Goal: Find specific page/section: Find specific page/section

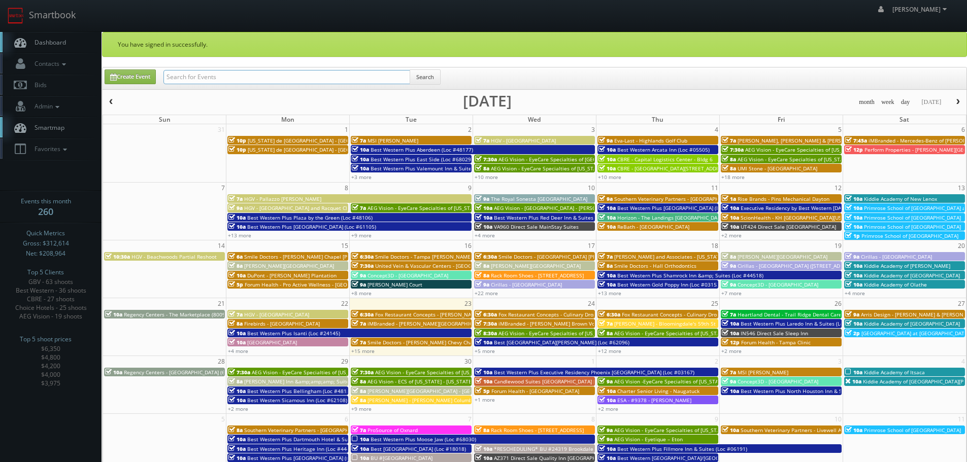
click at [299, 76] on input "text" at bounding box center [286, 77] width 247 height 14
type input "cirilla"
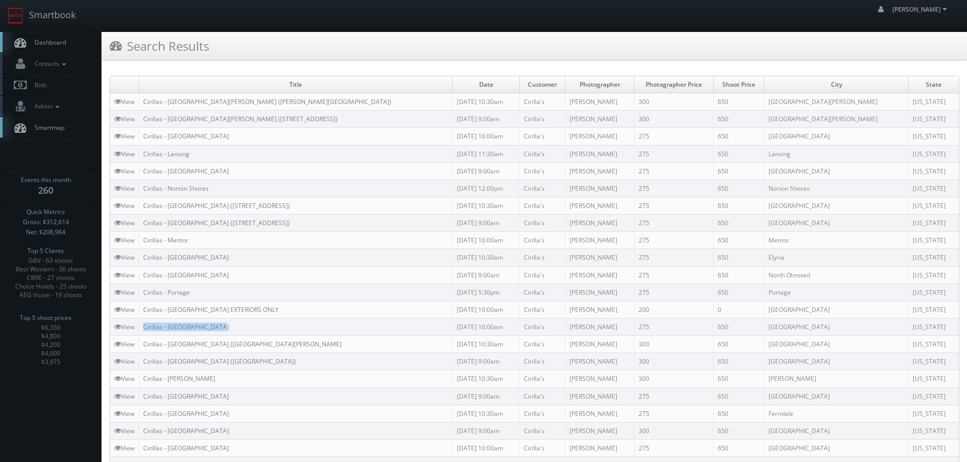
drag, startPoint x: 252, startPoint y: 330, endPoint x: 140, endPoint y: 324, distance: 112.8
click at [140, 324] on tr "View Cirillas - Farmington Hills 07/31/2025 10:00am Cirilla's Mark Chamberlin 2…" at bounding box center [534, 326] width 849 height 17
copy link "Cirillas - Portage"
drag, startPoint x: 228, startPoint y: 288, endPoint x: 144, endPoint y: 295, distance: 84.1
click at [144, 295] on td "Cirillas - Portage" at bounding box center [296, 292] width 314 height 17
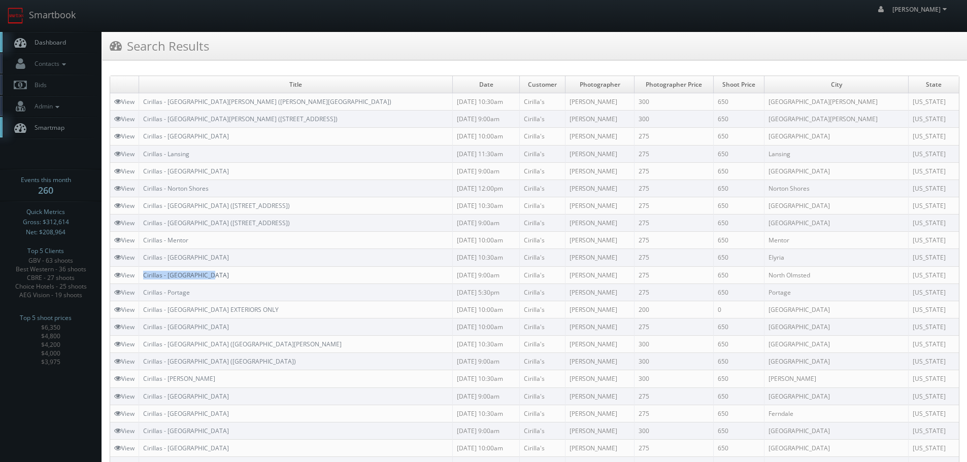
copy link "Cirillas - [GEOGRAPHIC_DATA]"
drag, startPoint x: 257, startPoint y: 273, endPoint x: 146, endPoint y: 272, distance: 111.2
click at [146, 272] on td "Cirillas - [GEOGRAPHIC_DATA]" at bounding box center [296, 275] width 314 height 17
copy link "Cirillas - [GEOGRAPHIC_DATA]"
drag, startPoint x: 207, startPoint y: 252, endPoint x: 146, endPoint y: 259, distance: 60.8
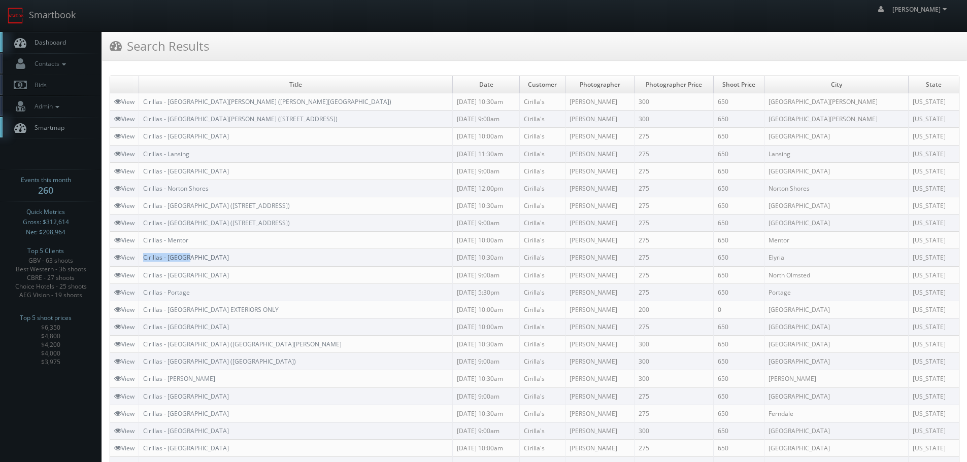
click at [146, 259] on td "Cirillas - [GEOGRAPHIC_DATA]" at bounding box center [296, 257] width 314 height 17
copy link "Cirillas - Mentor"
drag, startPoint x: 218, startPoint y: 238, endPoint x: 146, endPoint y: 243, distance: 72.8
click at [146, 243] on td "Cirillas - Mentor" at bounding box center [296, 240] width 314 height 17
copy link "Cirillas - [GEOGRAPHIC_DATA] ([STREET_ADDRESS])"
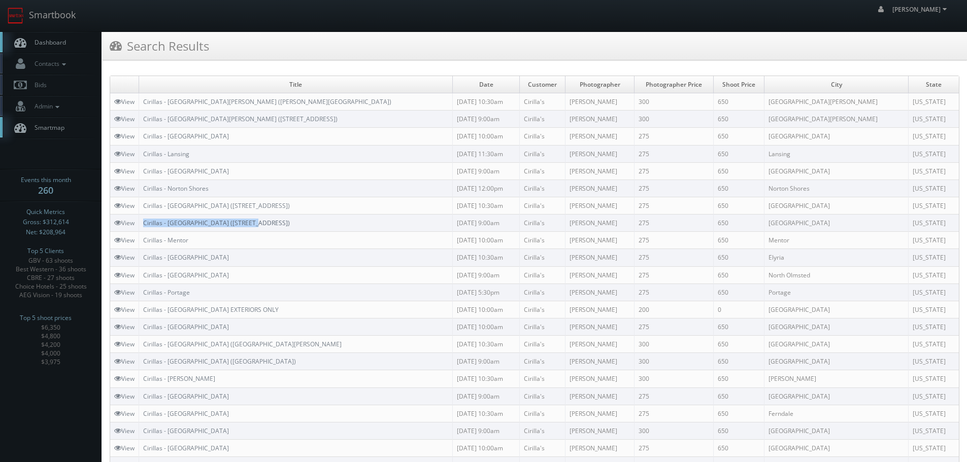
drag, startPoint x: 276, startPoint y: 220, endPoint x: 145, endPoint y: 220, distance: 131.0
click at [144, 223] on td "Cirillas - [GEOGRAPHIC_DATA] ([STREET_ADDRESS])" at bounding box center [296, 223] width 314 height 17
copy link "Cirillas - [GEOGRAPHIC_DATA] ([STREET_ADDRESS])"
drag, startPoint x: 318, startPoint y: 206, endPoint x: 145, endPoint y: 206, distance: 172.6
click at [145, 206] on td "Cirillas - [GEOGRAPHIC_DATA] ([STREET_ADDRESS])" at bounding box center [296, 205] width 314 height 17
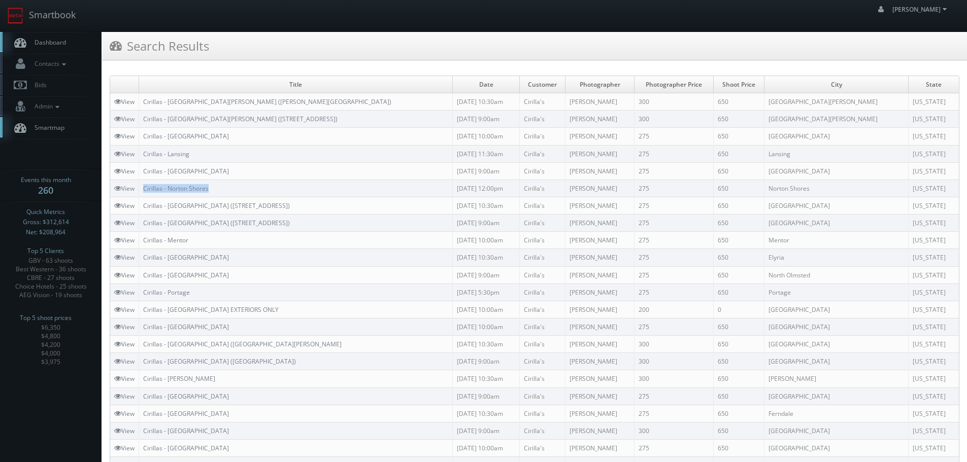
copy tr "Cirillas - Norton Shores"
drag, startPoint x: 198, startPoint y: 185, endPoint x: 141, endPoint y: 186, distance: 56.9
click at [140, 186] on tr "View Cirillas - Norton Shores 09/19/2025 12:00pm Cirilla's Ryan Lines 275 650 N…" at bounding box center [534, 188] width 849 height 17
copy tr "Cirillas - [GEOGRAPHIC_DATA]"
drag, startPoint x: 229, startPoint y: 170, endPoint x: 136, endPoint y: 174, distance: 93.5
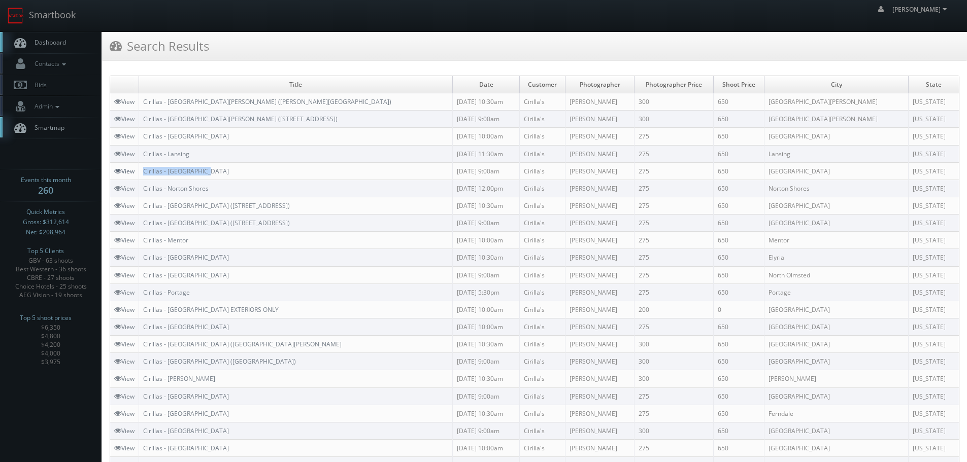
click at [136, 174] on tr "View Cirillas - Battle Creek 09/20/2025 9:00am Cirilla's Ryan Lines 275 650 Bat…" at bounding box center [534, 170] width 849 height 17
copy link "Cirillas - Lansing"
drag, startPoint x: 208, startPoint y: 156, endPoint x: 144, endPoint y: 156, distance: 63.5
click at [144, 156] on td "Cirillas - Lansing" at bounding box center [296, 153] width 314 height 17
copy link "Cirillas - [GEOGRAPHIC_DATA]"
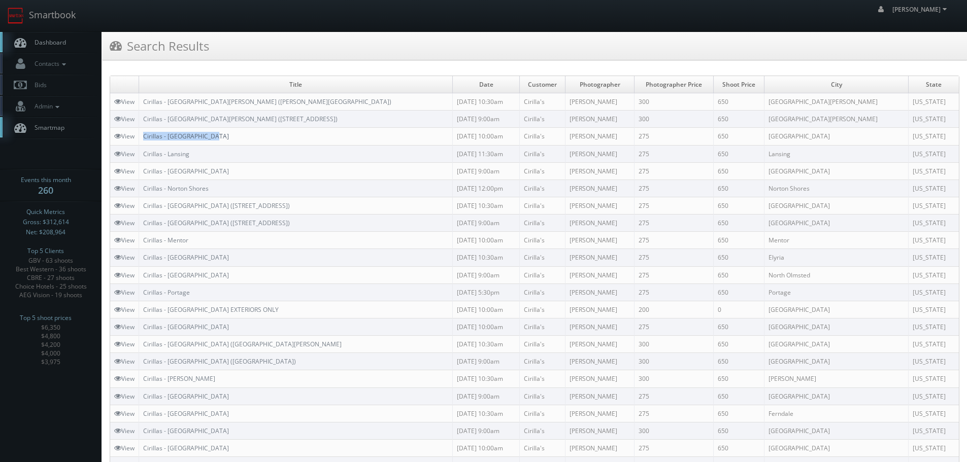
drag, startPoint x: 259, startPoint y: 132, endPoint x: 145, endPoint y: 136, distance: 113.8
click at [145, 136] on td "Cirillas - [GEOGRAPHIC_DATA]" at bounding box center [296, 136] width 314 height 17
drag, startPoint x: 750, startPoint y: 120, endPoint x: 738, endPoint y: 121, distance: 11.7
click at [738, 121] on td "650" at bounding box center [739, 119] width 51 height 17
click at [73, 15] on link "Smartbook" at bounding box center [41, 15] width 83 height 31
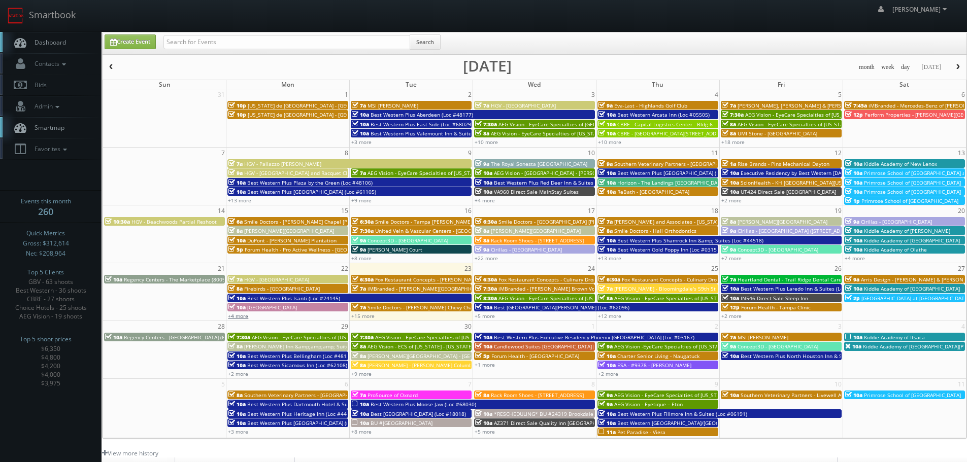
click at [239, 319] on link "+4 more" at bounding box center [238, 316] width 20 height 7
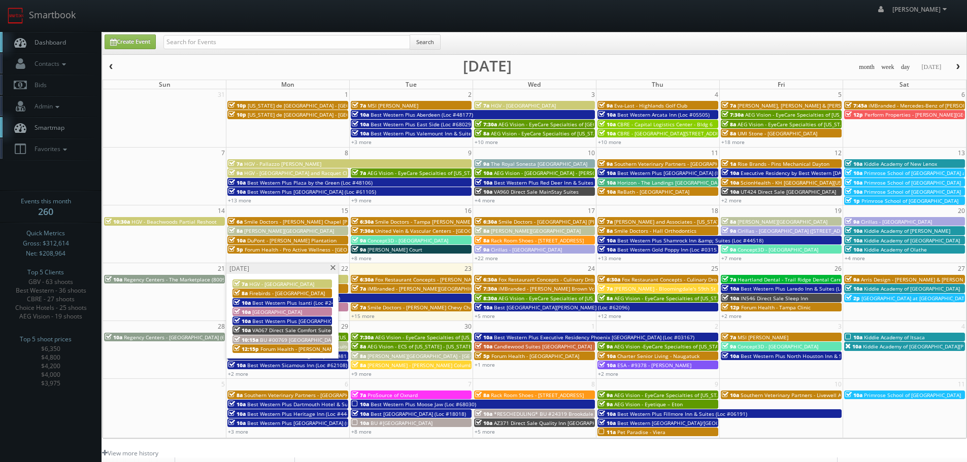
click at [335, 266] on span at bounding box center [332, 268] width 7 height 6
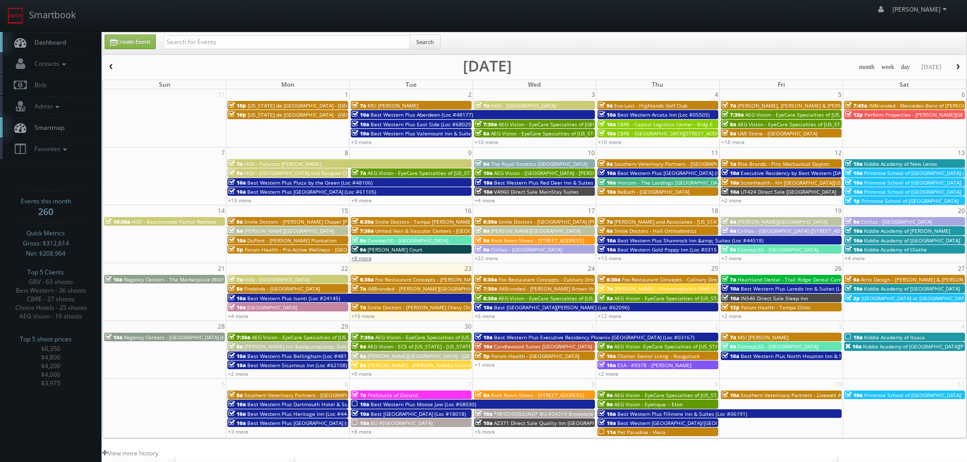
click at [364, 258] on link "+8 more" at bounding box center [361, 258] width 20 height 7
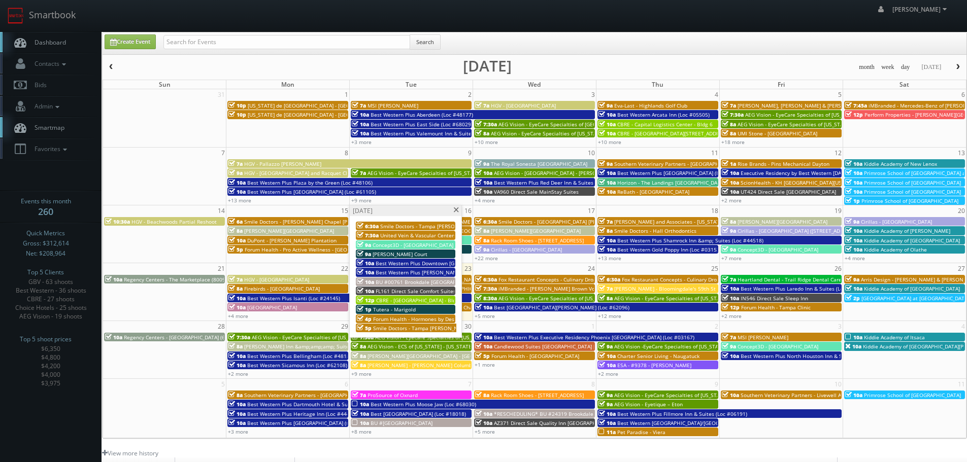
click at [455, 209] on span at bounding box center [456, 211] width 7 height 6
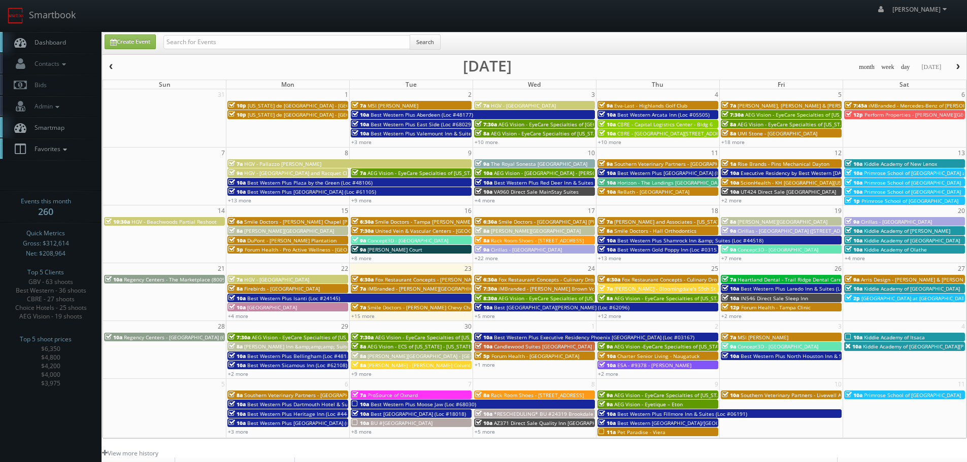
click at [65, 150] on icon at bounding box center [64, 149] width 9 height 7
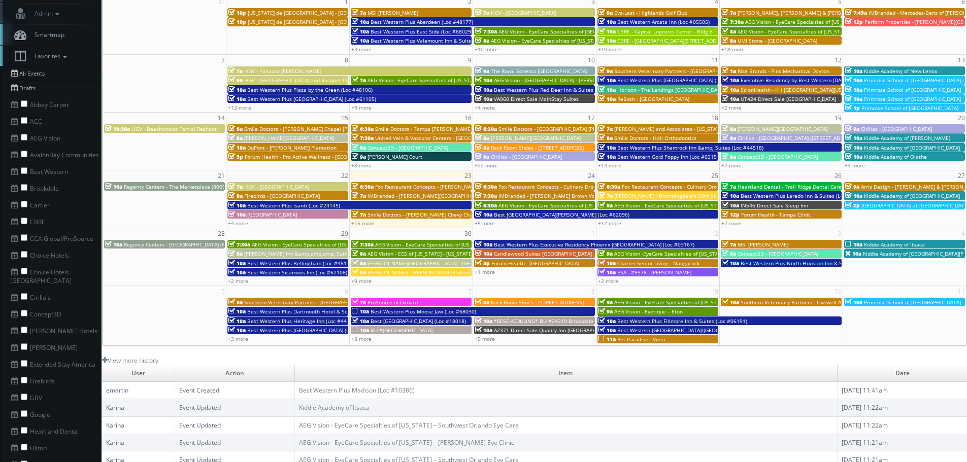
scroll to position [102, 0]
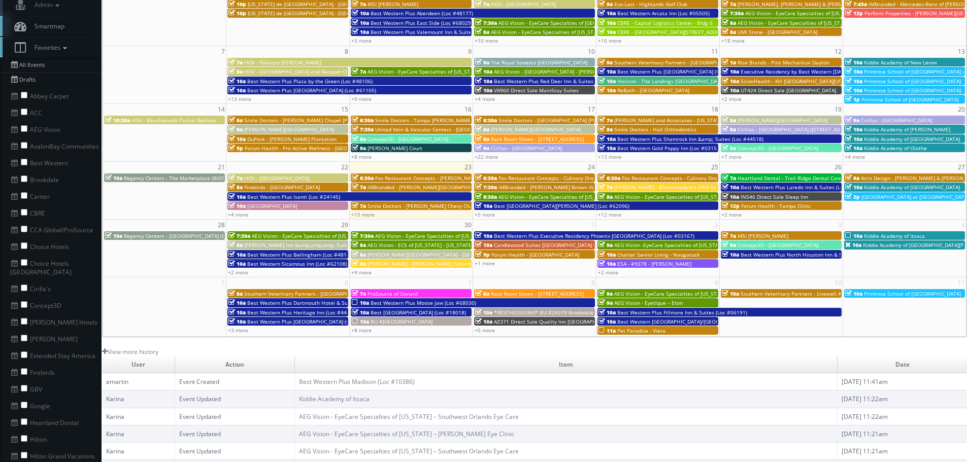
click at [24, 380] on li "GBV" at bounding box center [51, 388] width 102 height 17
click at [23, 385] on input "checkbox" at bounding box center [24, 388] width 7 height 7
checkbox input "true"
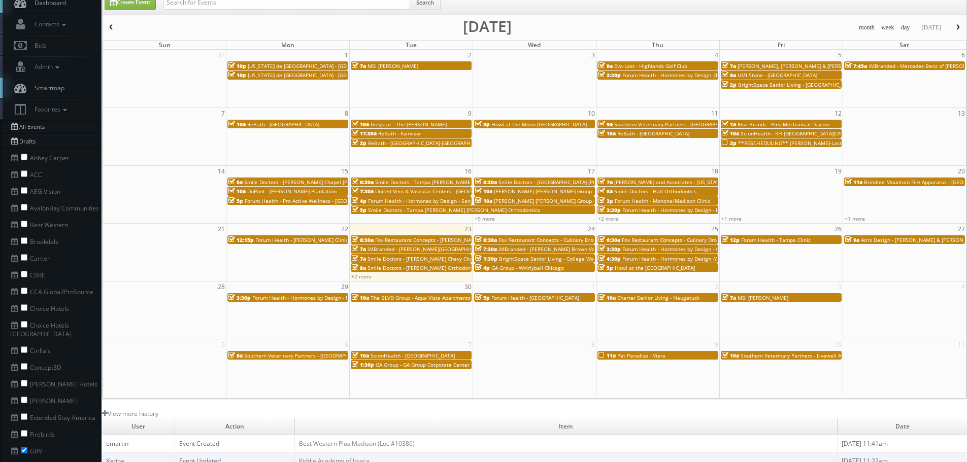
scroll to position [0, 0]
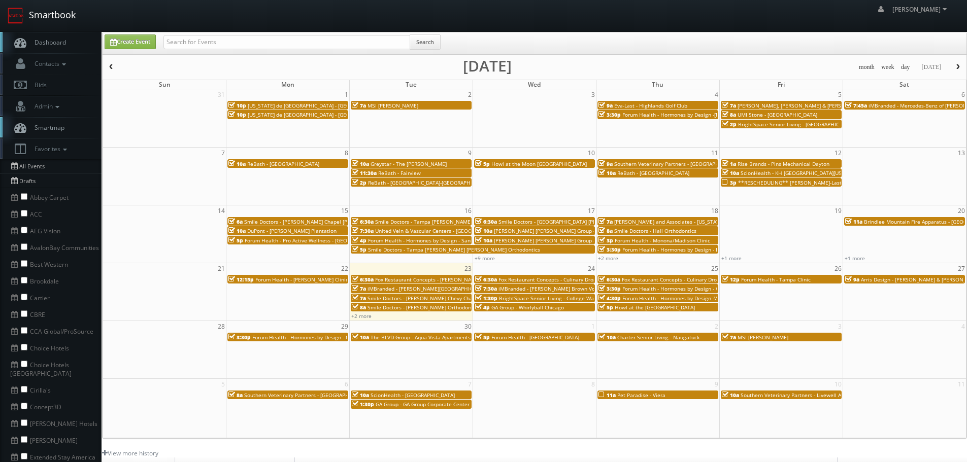
click at [60, 19] on link "Smartbook" at bounding box center [41, 15] width 83 height 31
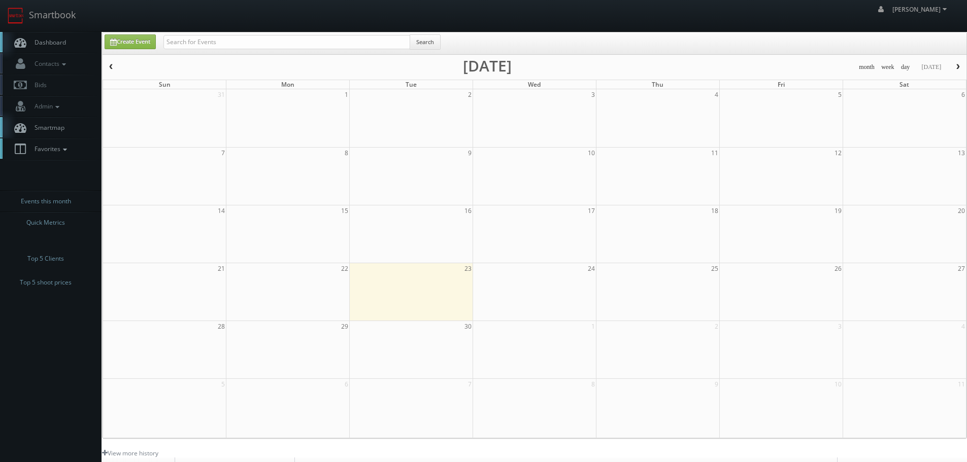
click at [72, 157] on link "Favorites" at bounding box center [51, 149] width 102 height 21
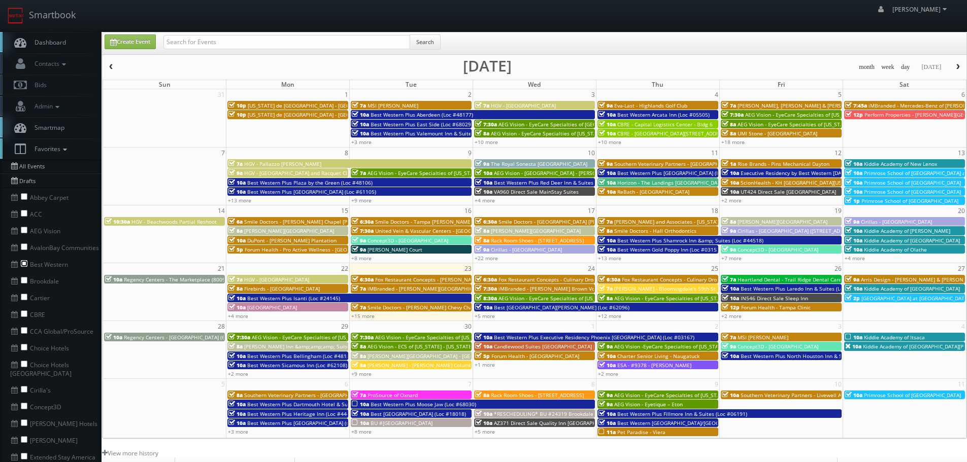
click at [23, 261] on input "checkbox" at bounding box center [24, 263] width 7 height 7
checkbox input "true"
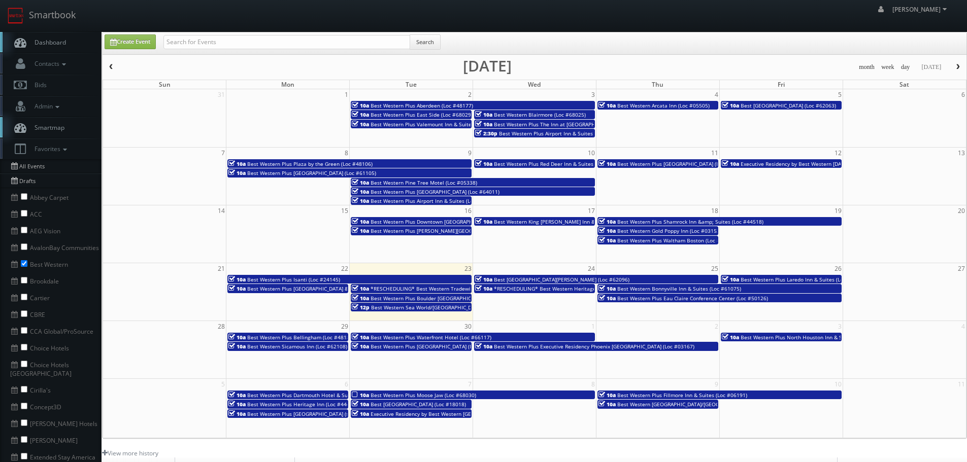
click at [958, 63] on button "button" at bounding box center [957, 67] width 17 height 13
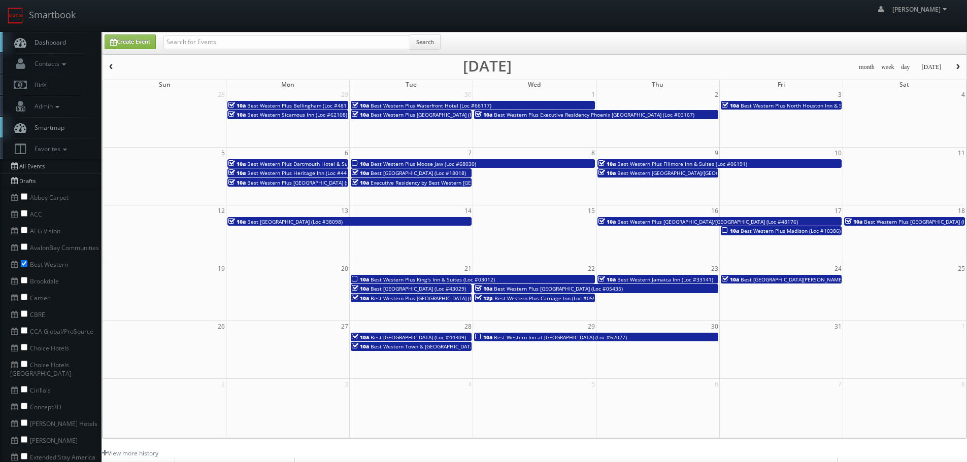
click at [115, 68] on button "button" at bounding box center [111, 67] width 17 height 13
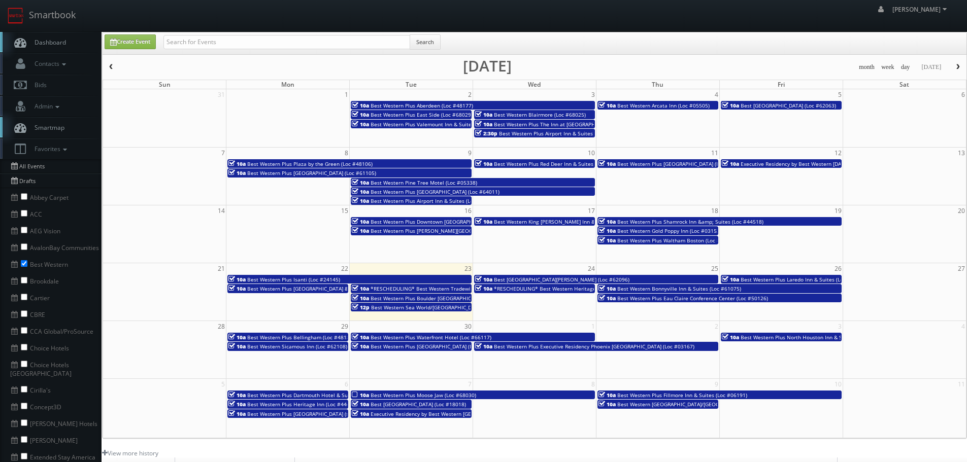
click at [959, 62] on button "button" at bounding box center [957, 67] width 17 height 13
